Goal: Task Accomplishment & Management: Manage account settings

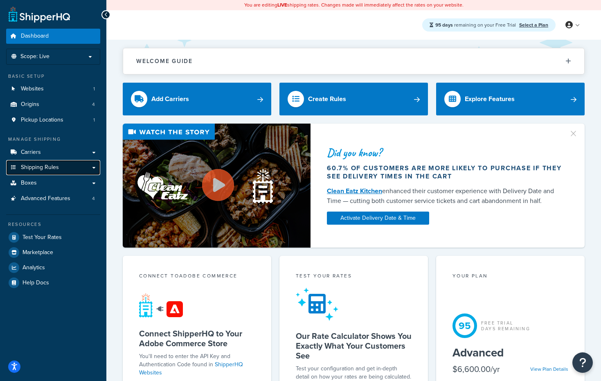
click at [65, 169] on link "Shipping Rules" at bounding box center [53, 167] width 94 height 15
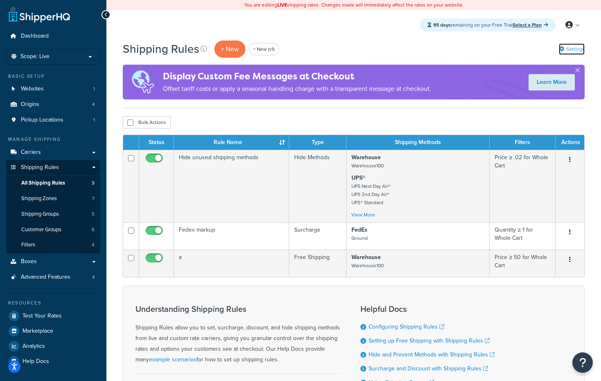
click at [573, 47] on link "Settings" at bounding box center [572, 48] width 26 height 11
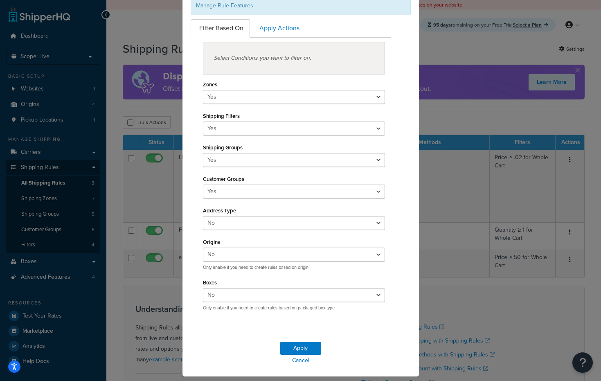
scroll to position [85, 0]
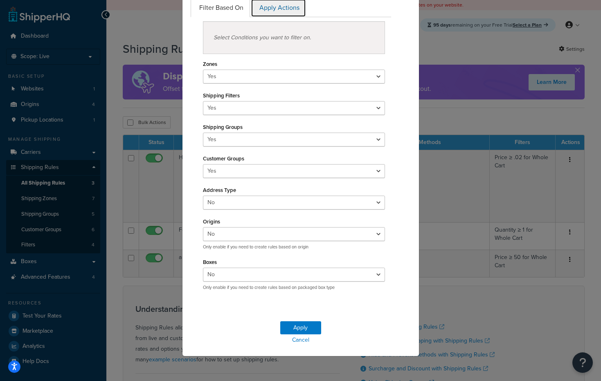
click at [290, 9] on link "Apply Actions" at bounding box center [278, 8] width 55 height 18
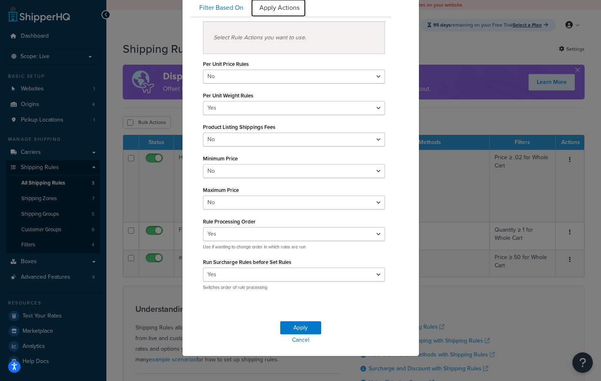
scroll to position [0, 0]
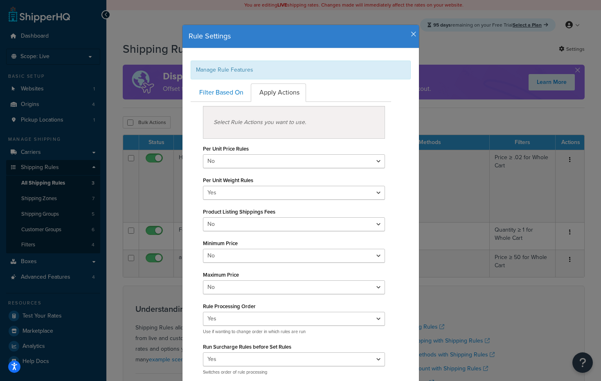
click at [413, 31] on icon "button" at bounding box center [414, 34] width 6 height 7
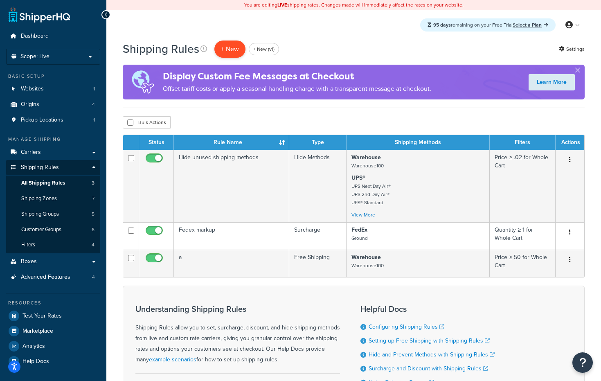
click at [229, 47] on p "+ New" at bounding box center [229, 48] width 31 height 17
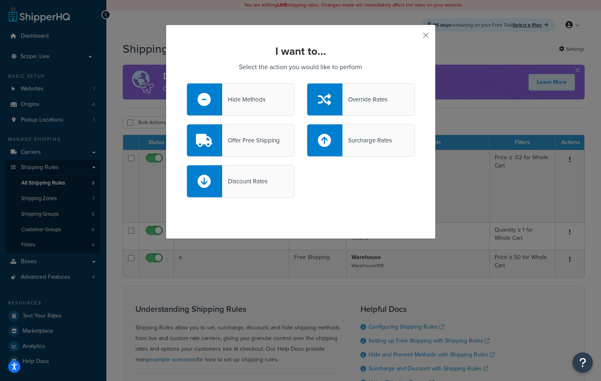
click at [357, 138] on div "Surcharge Rates" at bounding box center [366, 140] width 49 height 11
click at [0, 0] on input "Surcharge Rates" at bounding box center [0, 0] width 0 height 0
select select "CART"
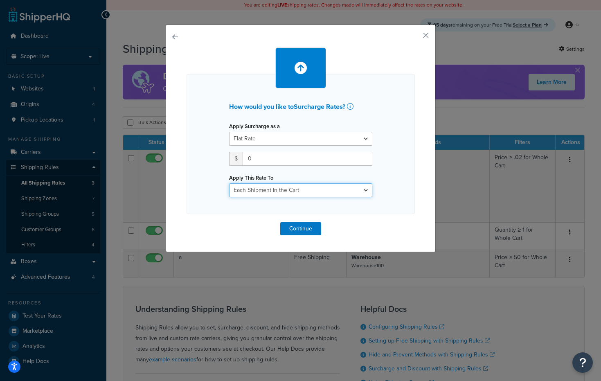
click at [320, 196] on select "Entire Cart Each Shipment in the Cart Each Origin in the Cart Each Shipping Gro…" at bounding box center [300, 190] width 143 height 14
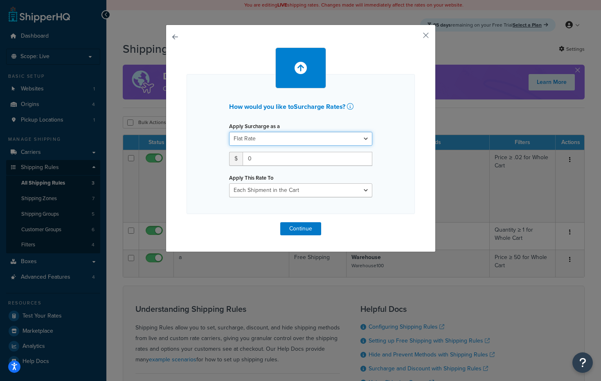
click at [337, 137] on select "Flat Rate Percentage Flat Rate & Percentage" at bounding box center [300, 139] width 143 height 14
click at [361, 140] on select "Flat Rate Percentage Flat Rate & Percentage" at bounding box center [300, 139] width 143 height 14
click at [229, 132] on select "Flat Rate Percentage Flat Rate & Percentage" at bounding box center [300, 139] width 143 height 14
click at [333, 166] on div "Apply Surcharge as a Flat Rate Percentage Flat Rate & Percentage $ 0 Apply This…" at bounding box center [300, 158] width 155 height 77
click at [337, 161] on input "0" at bounding box center [308, 159] width 130 height 14
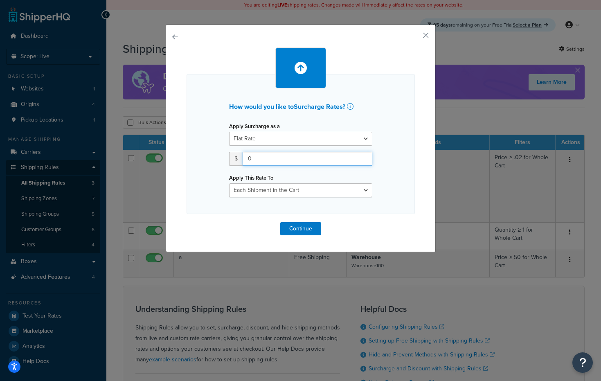
click at [337, 161] on input "0" at bounding box center [308, 159] width 130 height 14
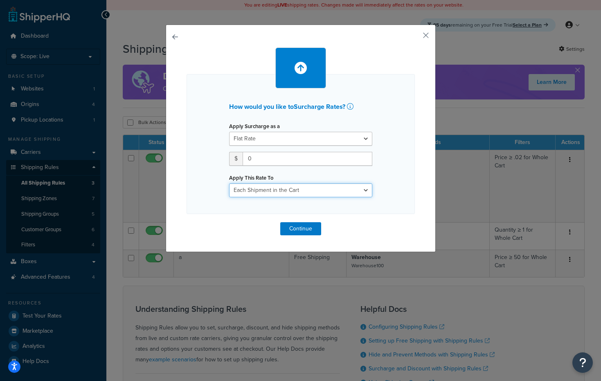
click at [332, 187] on select "Entire Cart Each Shipment in the Cart Each Origin in the Cart Each Shipping Gro…" at bounding box center [300, 190] width 143 height 14
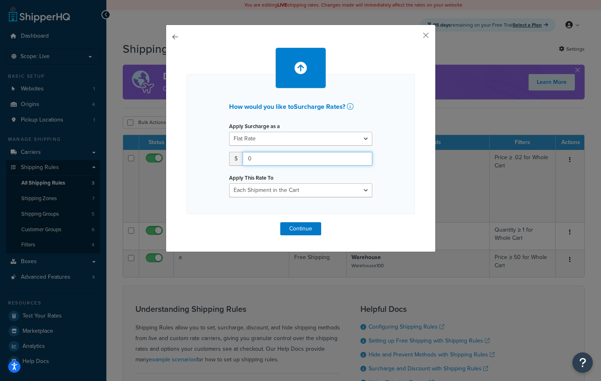
click at [351, 154] on input "0" at bounding box center [308, 159] width 130 height 14
click at [415, 37] on button "button" at bounding box center [414, 38] width 2 height 2
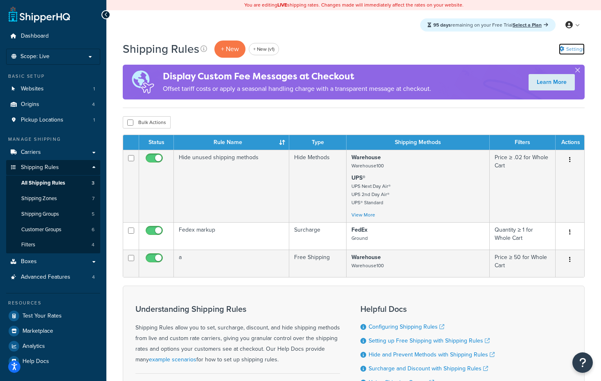
click at [578, 54] on link "Settings" at bounding box center [572, 48] width 26 height 11
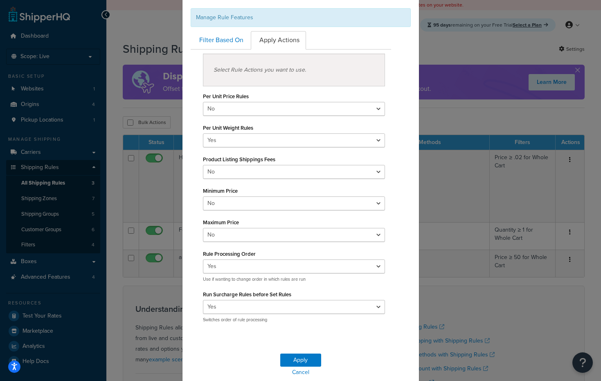
scroll to position [56, 0]
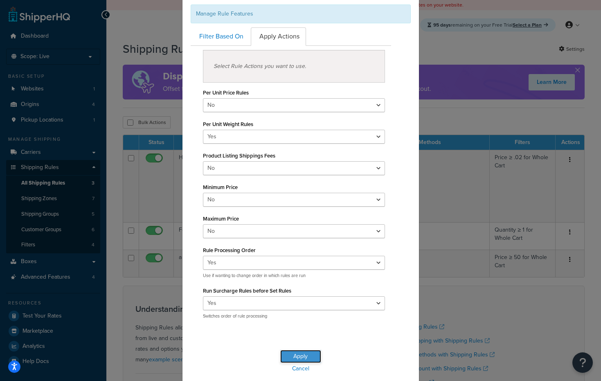
click at [296, 358] on button "Apply" at bounding box center [300, 356] width 41 height 13
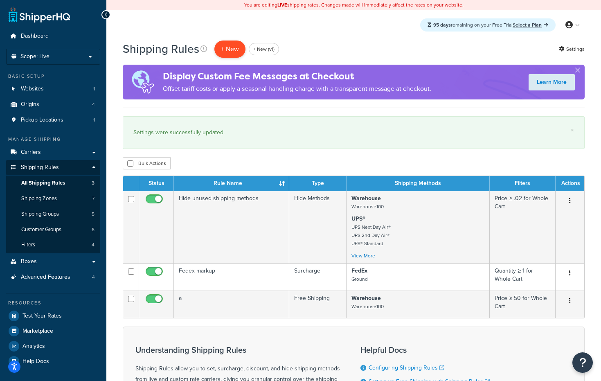
click at [229, 41] on p "+ New" at bounding box center [229, 48] width 31 height 17
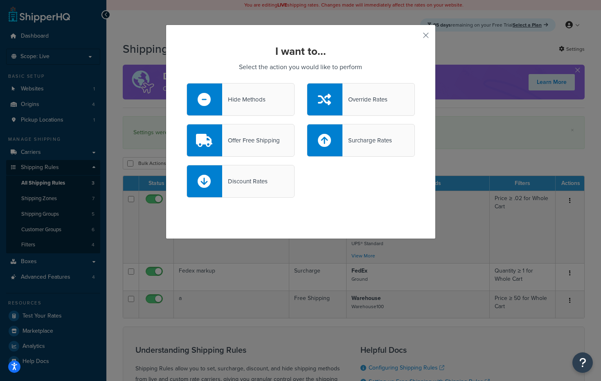
click at [332, 111] on div at bounding box center [324, 99] width 35 height 32
click at [0, 0] on input "Override Rates" at bounding box center [0, 0] width 0 height 0
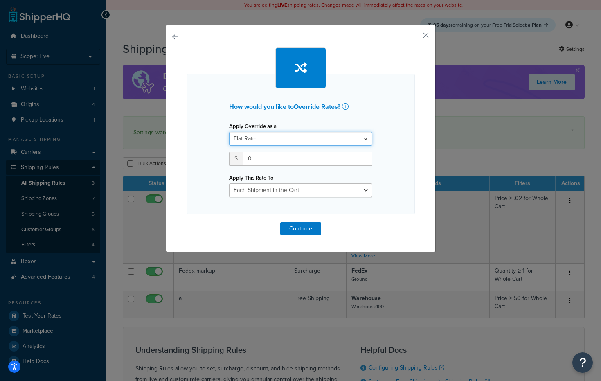
click at [305, 142] on select "Flat Rate Percentage Flat Rate & Percentage" at bounding box center [300, 139] width 143 height 14
click at [180, 34] on div "How would you like to Override Rates ? Apply Override as a Flat Rate Percentage…" at bounding box center [301, 138] width 270 height 227
click at [187, 222] on button "button" at bounding box center [187, 222] width 0 height 0
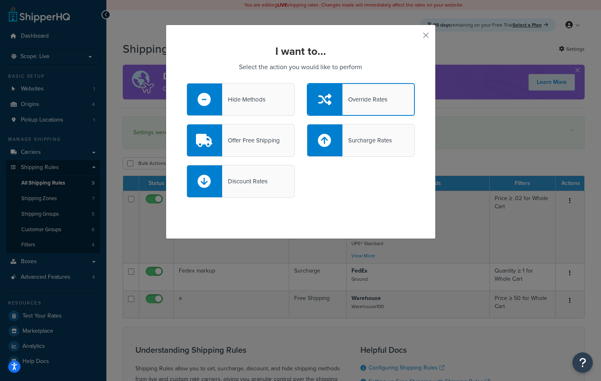
click at [332, 146] on div at bounding box center [324, 140] width 35 height 32
click at [0, 0] on input "Surcharge Rates" at bounding box center [0, 0] width 0 height 0
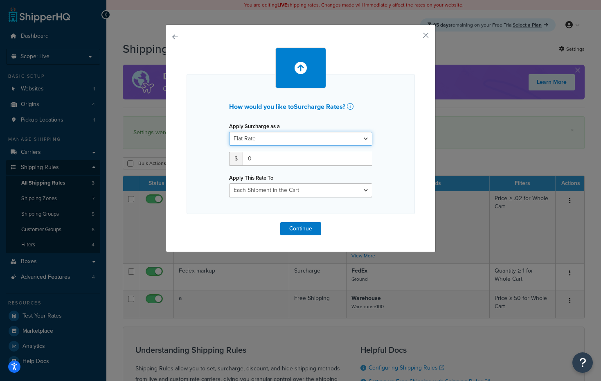
click at [294, 139] on select "Flat Rate Percentage Flat Rate & Percentage" at bounding box center [300, 139] width 143 height 14
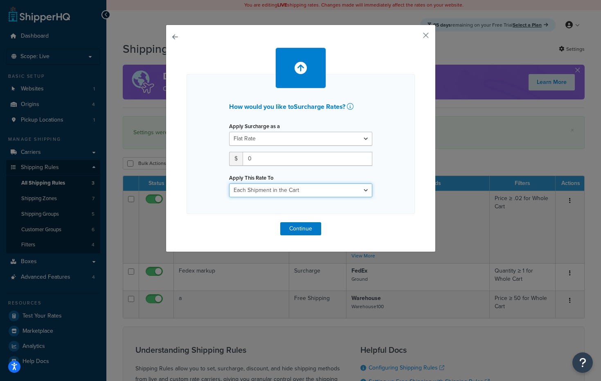
click at [317, 190] on select "Entire Cart Each Shipment in the Cart Each Origin in the Cart Each Shipping Gro…" at bounding box center [300, 190] width 143 height 14
select select "ENTIRE_CART"
click at [229, 183] on select "Entire Cart Each Shipment in the Cart Each Origin in the Cart Each Shipping Gro…" at bounding box center [300, 190] width 143 height 14
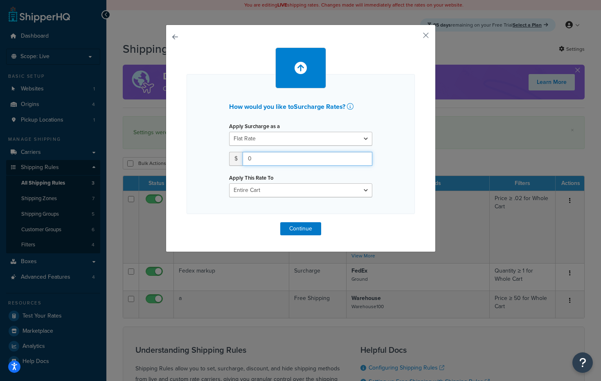
click at [339, 163] on input "0" at bounding box center [308, 159] width 130 height 14
click at [327, 165] on input "0" at bounding box center [308, 159] width 130 height 14
type input "5"
click at [305, 231] on button "Continue" at bounding box center [300, 228] width 41 height 13
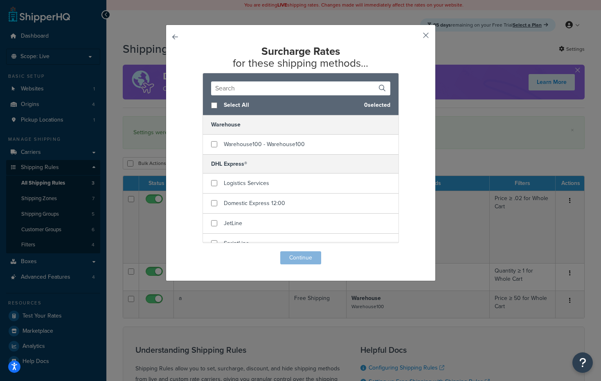
click at [415, 37] on button "button" at bounding box center [414, 38] width 2 height 2
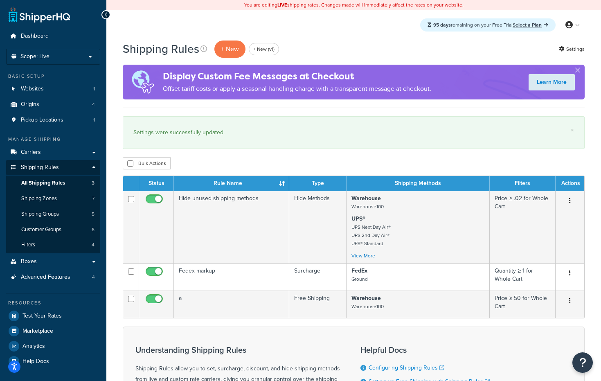
click at [585, 53] on div "Shipping Rules + New + New (v1) Settings Display Custom Fee Messages at Checkou…" at bounding box center [353, 271] width 494 height 462
click at [578, 52] on link "Settings" at bounding box center [572, 48] width 26 height 11
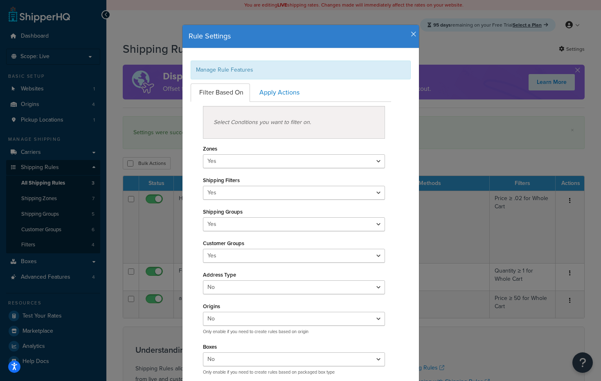
click at [414, 35] on icon "button" at bounding box center [414, 34] width 6 height 7
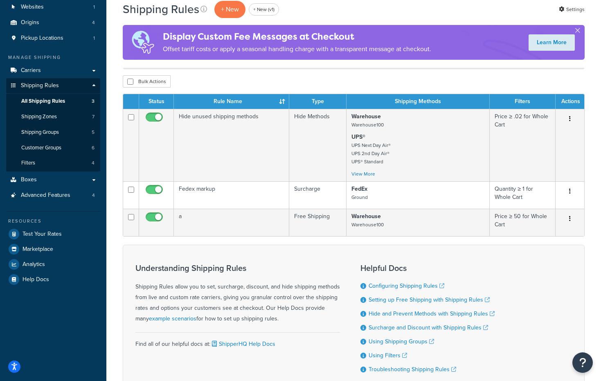
scroll to position [92, 0]
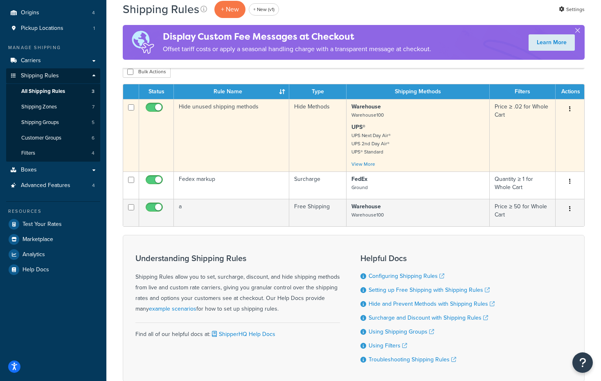
click at [569, 107] on icon "button" at bounding box center [570, 109] width 2 height 6
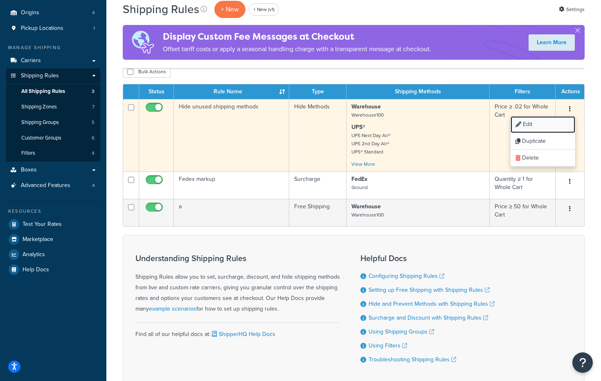
click at [538, 126] on link "Edit" at bounding box center [542, 124] width 65 height 17
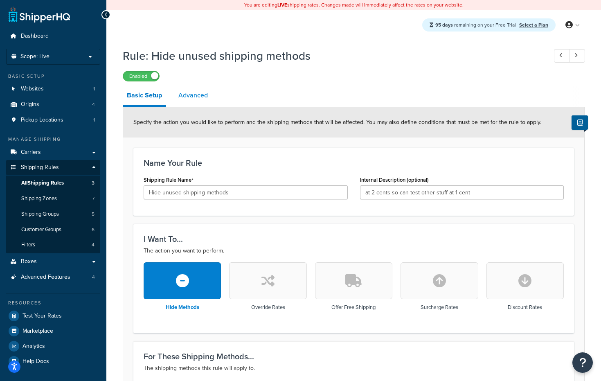
click at [198, 101] on link "Advanced" at bounding box center [193, 95] width 38 height 20
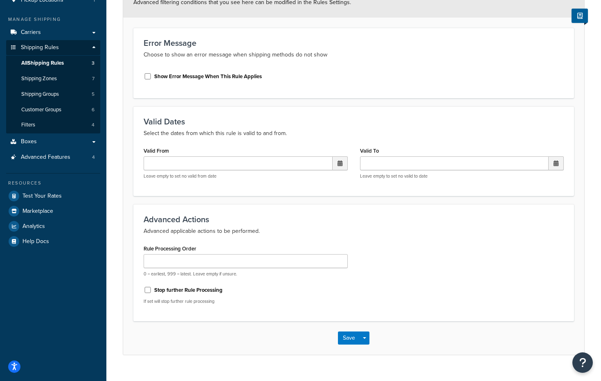
scroll to position [135, 0]
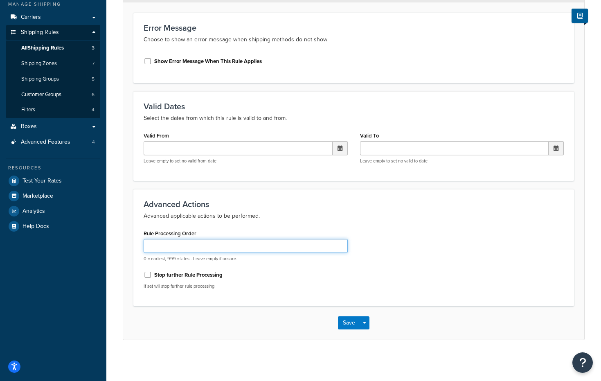
click at [239, 240] on input "Rule Processing Order" at bounding box center [246, 246] width 204 height 14
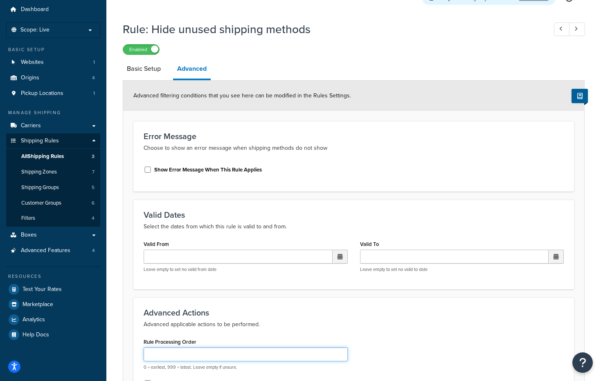
scroll to position [22, 0]
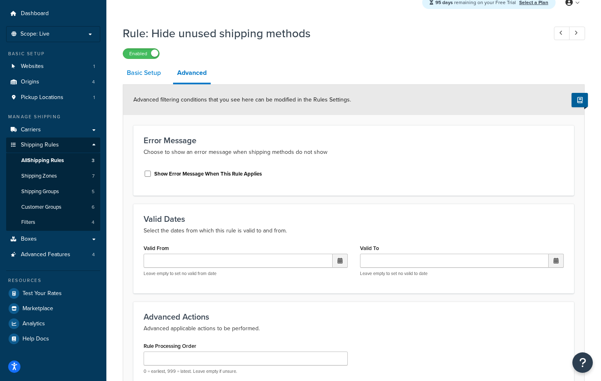
click at [146, 78] on link "Basic Setup" at bounding box center [144, 73] width 42 height 20
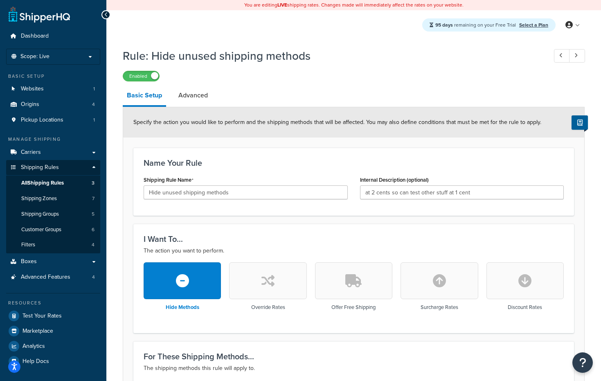
click at [104, 15] on icon at bounding box center [106, 15] width 4 height 6
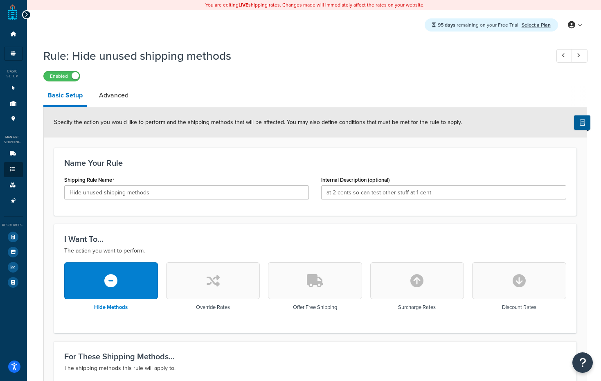
click at [27, 13] on icon at bounding box center [27, 15] width 4 height 6
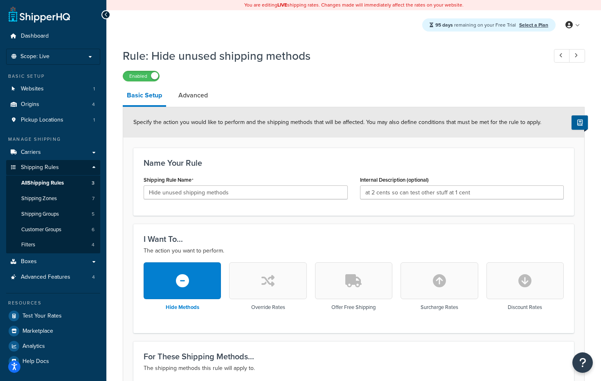
scroll to position [22, 0]
click at [53, 172] on link "Shipping Rules" at bounding box center [53, 167] width 94 height 15
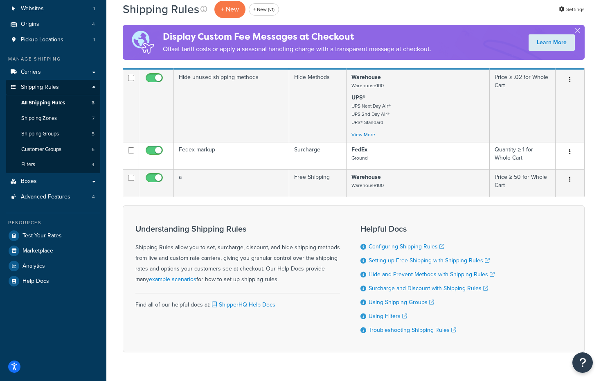
scroll to position [68, 0]
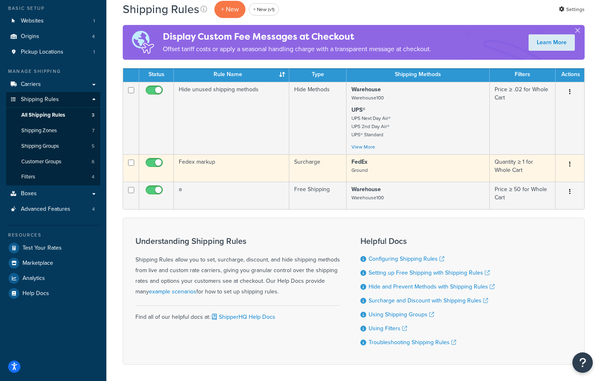
click at [225, 166] on td "Fedex markup" at bounding box center [231, 167] width 115 height 27
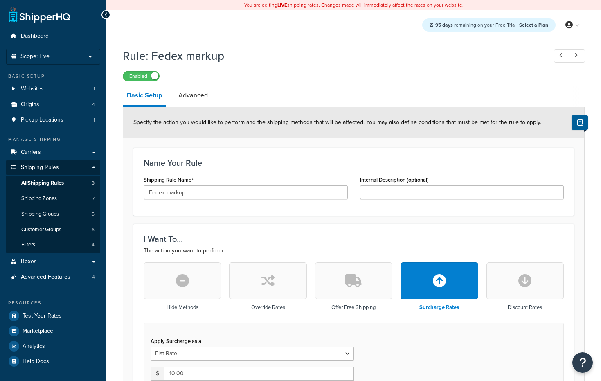
select select "CART"
click at [193, 103] on link "Advanced" at bounding box center [193, 95] width 38 height 20
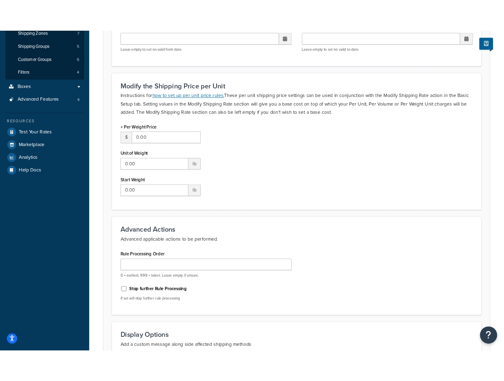
scroll to position [199, 0]
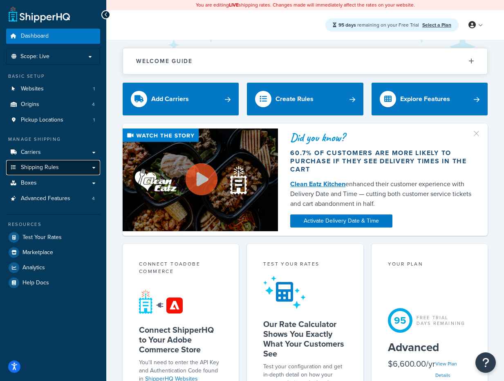
click at [61, 172] on link "Shipping Rules" at bounding box center [53, 167] width 94 height 15
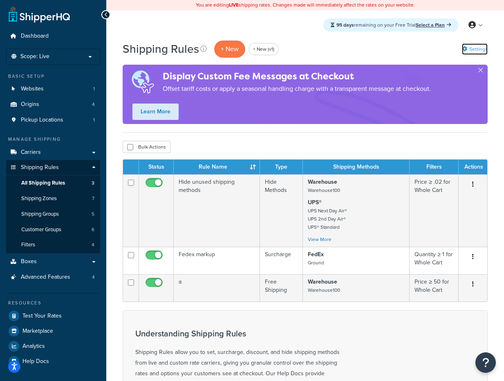
click at [485, 50] on link "Settings" at bounding box center [475, 48] width 26 height 11
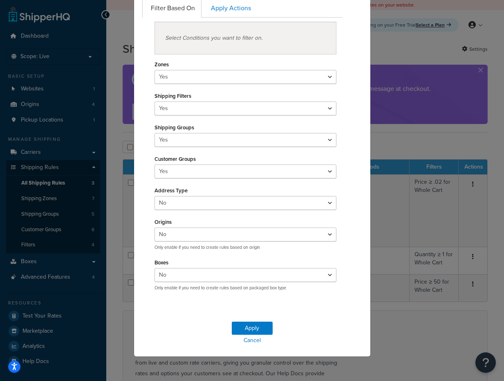
scroll to position [85, 0]
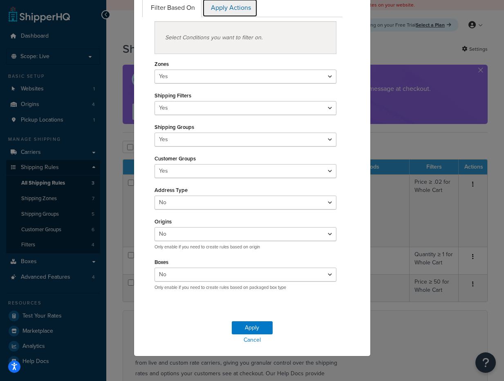
click at [244, 10] on link "Apply Actions" at bounding box center [229, 8] width 55 height 18
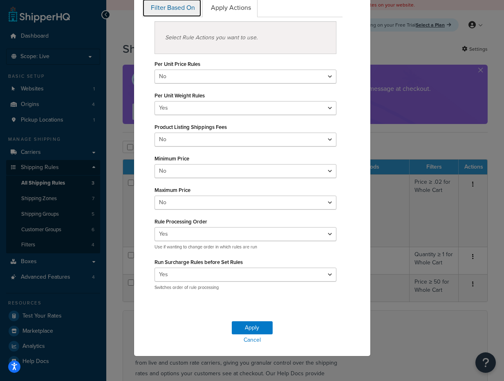
click at [182, 12] on link "Filter Based On" at bounding box center [171, 8] width 59 height 18
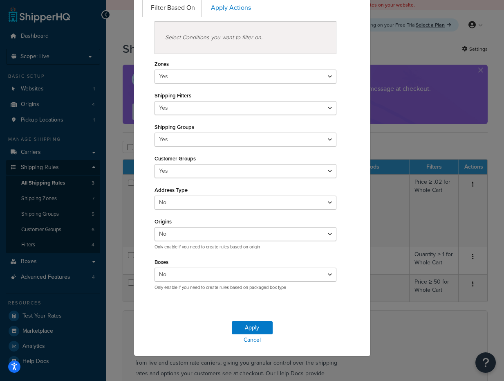
click at [431, 63] on div "Rule Settings Manage Rule Features Filter Based On Apply Actions Select Conditi…" at bounding box center [252, 190] width 504 height 381
